Goal: Contribute content: Add original content to the website for others to see

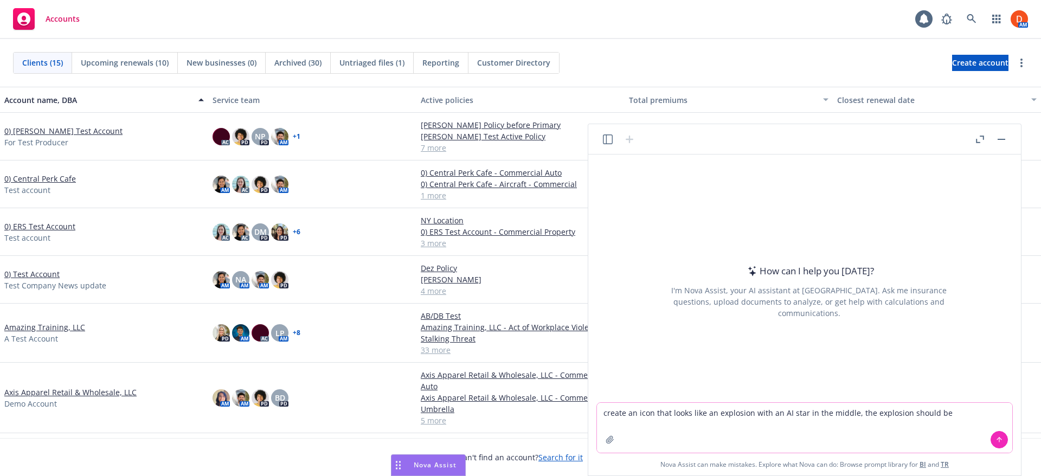
paste textarea "#F028b8"
type textarea "create an icon that looks like an explosion with an AI star in the middle, the …"
click at [998, 440] on icon at bounding box center [999, 440] width 8 height 8
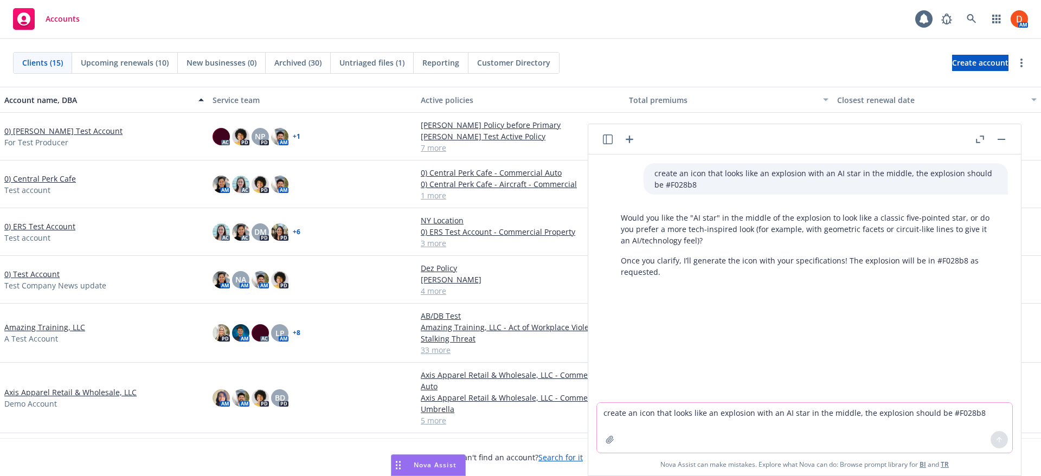
click at [650, 428] on textarea "create an icon that looks like an explosion with an AI star in the middle, the …" at bounding box center [804, 428] width 415 height 50
type textarea "Prefer the AI technology feel"
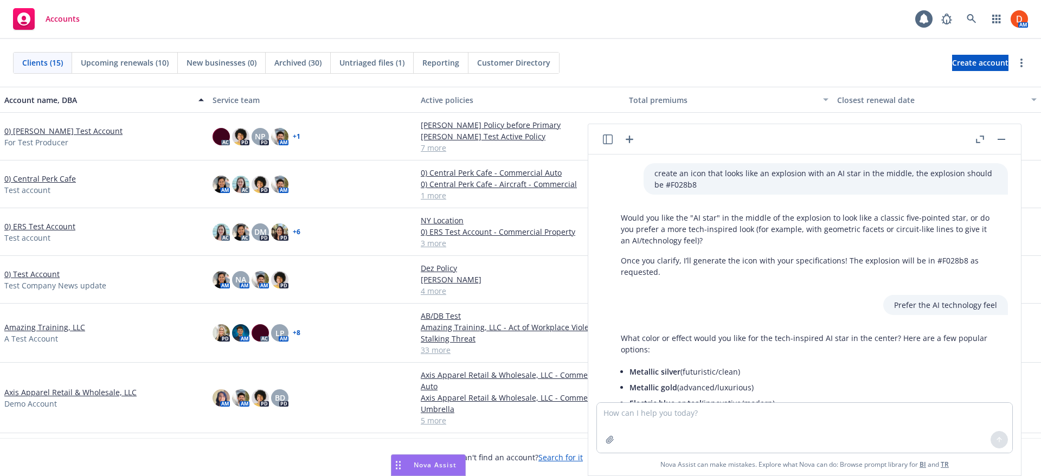
scroll to position [59, 0]
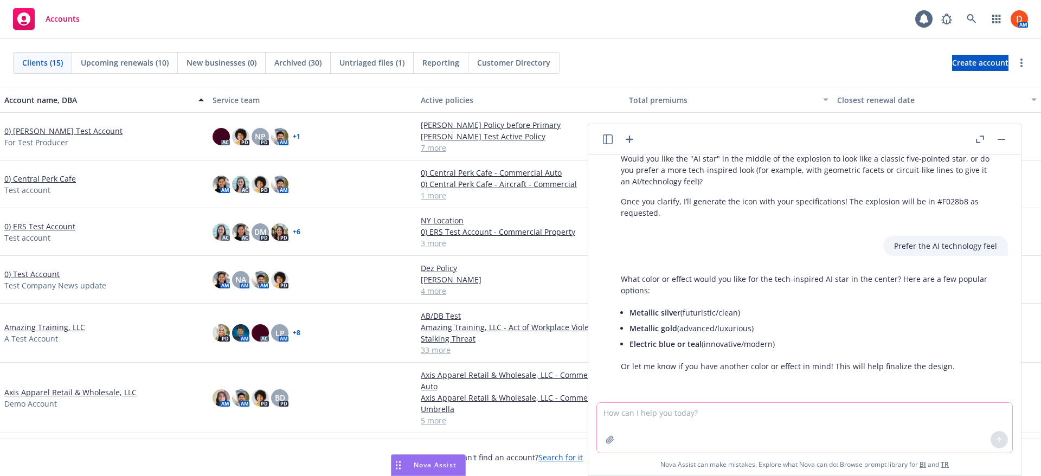
click at [649, 435] on textarea at bounding box center [804, 428] width 415 height 50
type textarea "white"
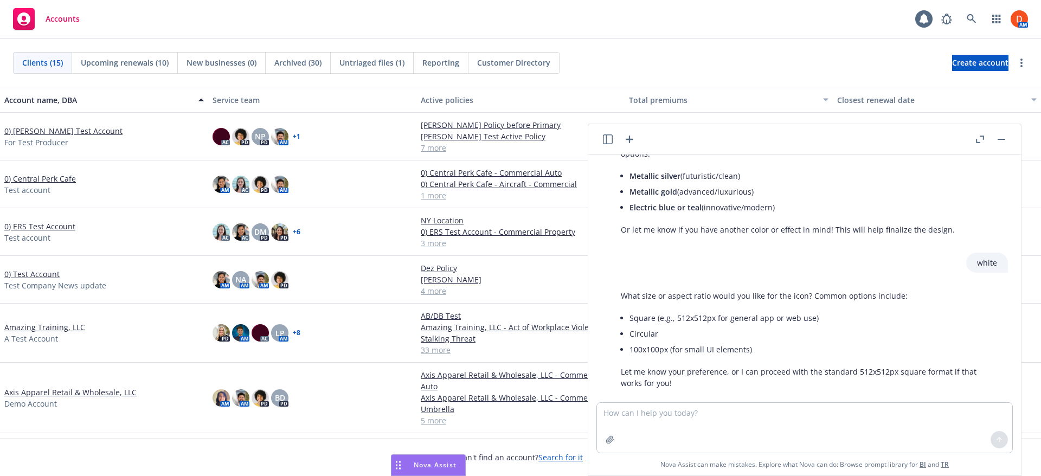
scroll to position [212, 0]
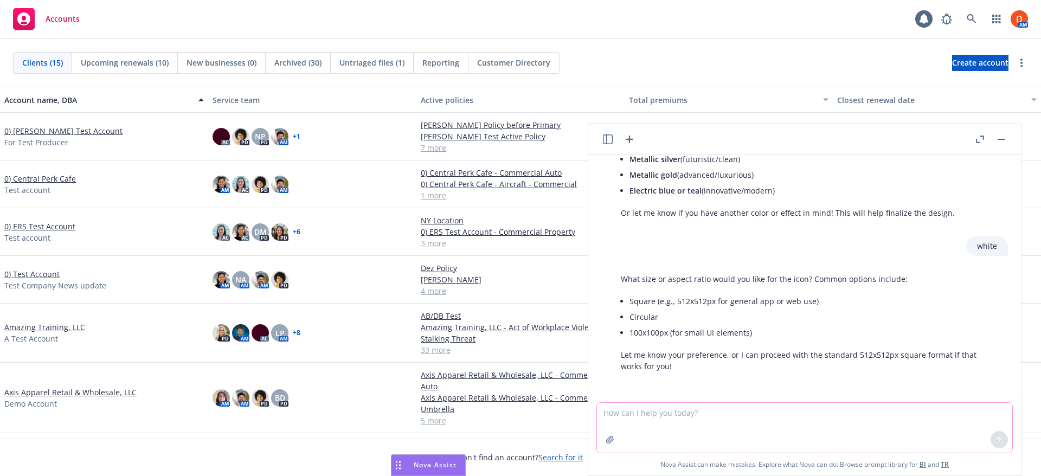
click at [708, 417] on textarea at bounding box center [804, 428] width 415 height 50
drag, startPoint x: 816, startPoint y: 304, endPoint x: 630, endPoint y: 303, distance: 185.9
click at [630, 303] on li "Square (e.g., 512x512px for general app or web use)" at bounding box center [813, 301] width 368 height 16
copy li "Square (e.g., 512x512px for general app or web use)"
drag, startPoint x: 647, startPoint y: 421, endPoint x: 560, endPoint y: 421, distance: 87.3
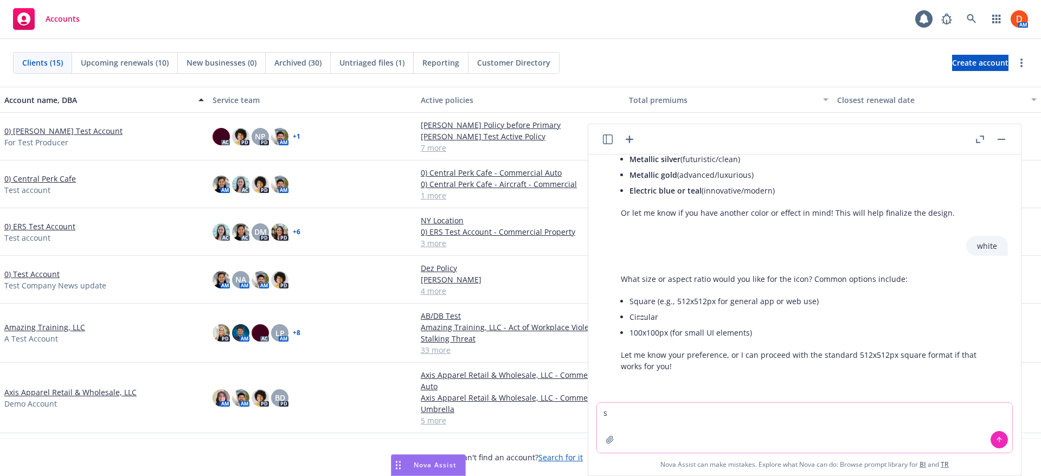
click at [560, 421] on body "Accounts 1 AM Clients (15) Upcoming renewals (10) New businesses (0) Archived (…" at bounding box center [520, 238] width 1041 height 476
paste textarea "Square (e.g., 512x512px for general app or web use)"
type textarea "Square (e.g., 512x512px for general app or web use)"
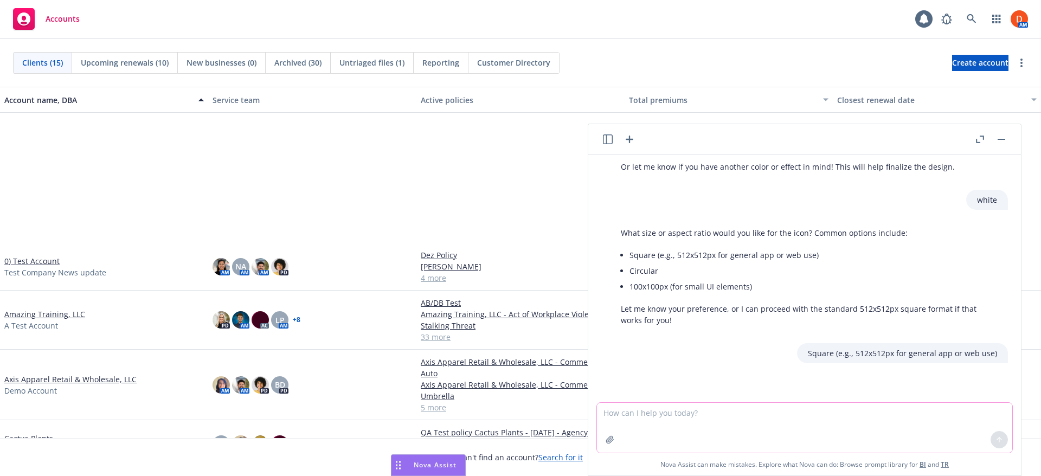
scroll to position [217, 0]
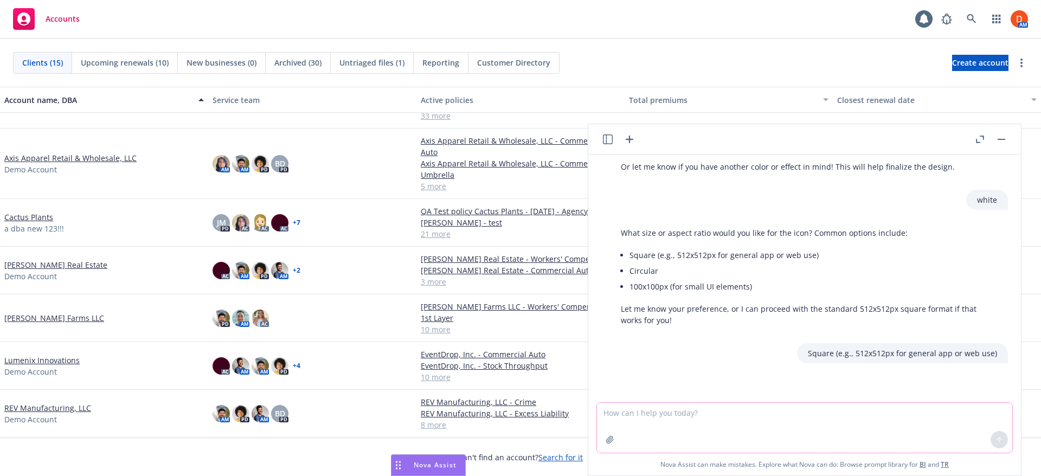
click at [710, 417] on textarea at bounding box center [804, 428] width 415 height 50
type textarea "h"
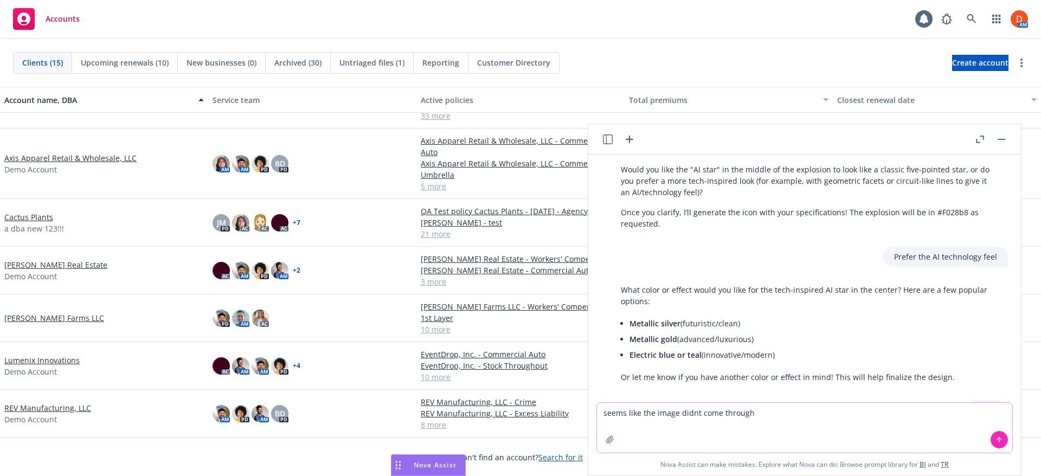
scroll to position [0, 0]
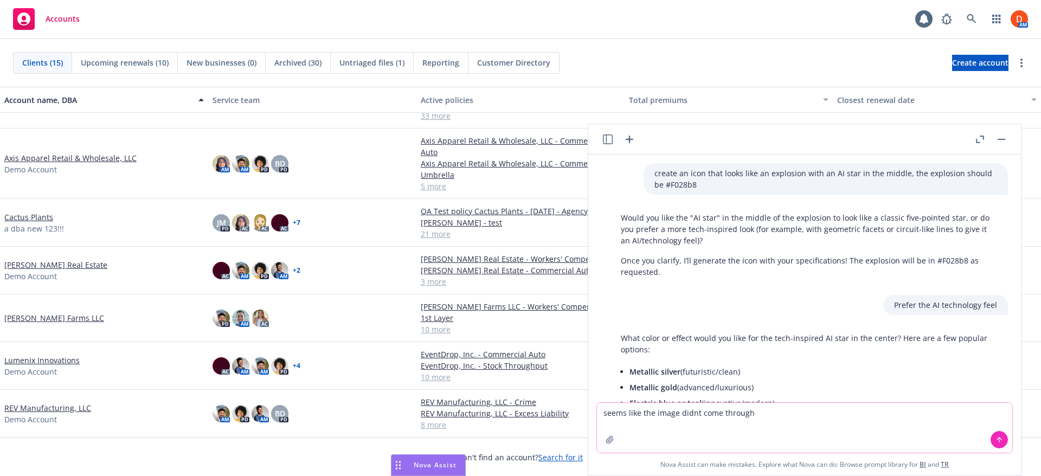
type textarea "seems like the image didnt come through"
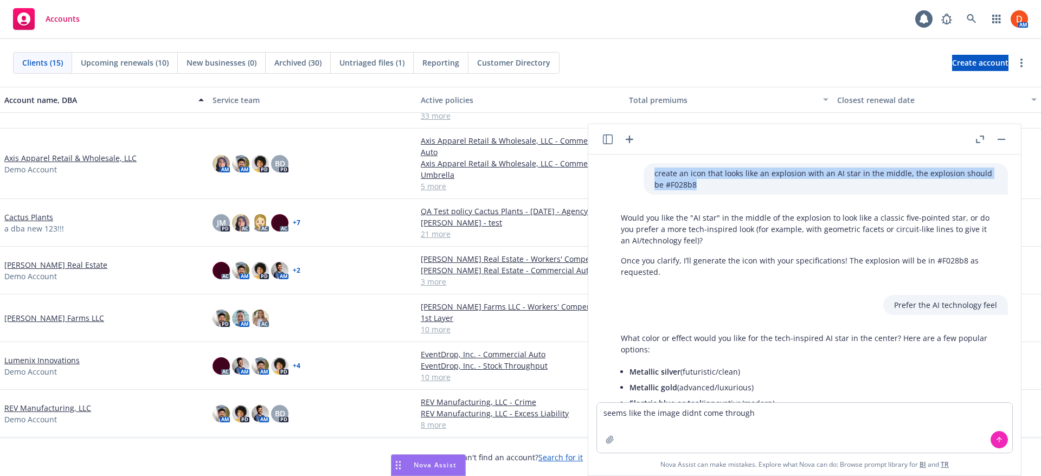
drag, startPoint x: 645, startPoint y: 171, endPoint x: 698, endPoint y: 184, distance: 55.2
click at [698, 184] on div "create an icon that looks like an explosion with an AI star in the middle, the …" at bounding box center [825, 178] width 364 height 31
copy p "create an icon that looks like an explosion with an AI star in the middle, the …"
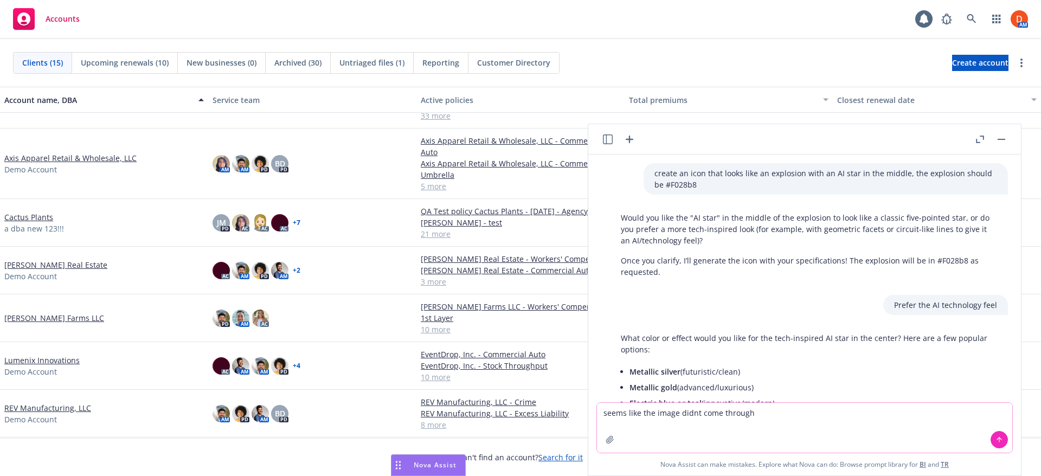
drag, startPoint x: 762, startPoint y: 420, endPoint x: 582, endPoint y: 417, distance: 179.4
click at [582, 417] on body "Accounts 1 AM Clients (15) Upcoming renewals (10) New businesses (0) Archived (…" at bounding box center [520, 238] width 1041 height 476
click at [999, 137] on button "button" at bounding box center [1001, 139] width 13 height 13
